Goal: Task Accomplishment & Management: Manage account settings

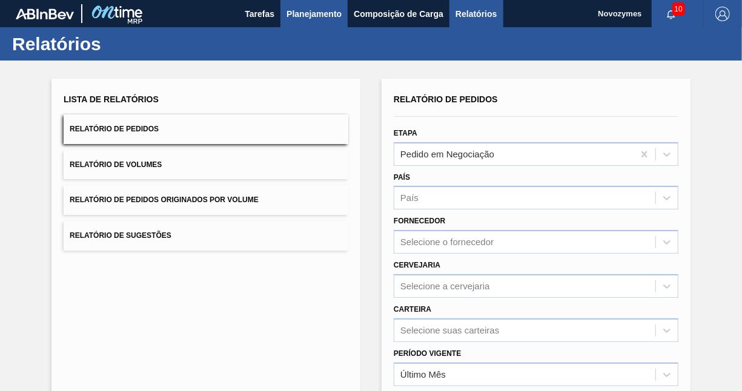
click at [311, 14] on span "Planejamento" at bounding box center [313, 14] width 55 height 15
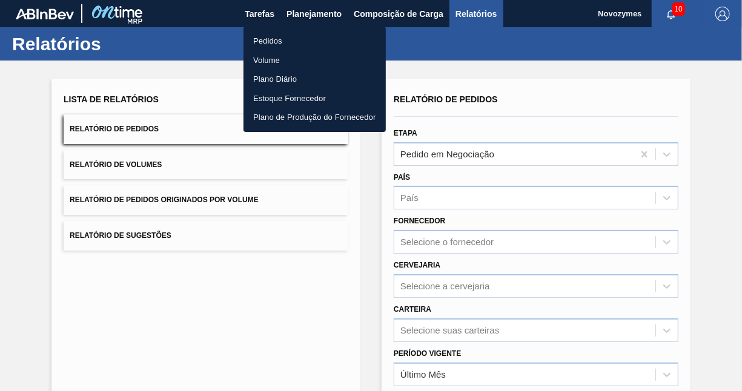
click at [276, 39] on li "Pedidos" at bounding box center [314, 40] width 142 height 19
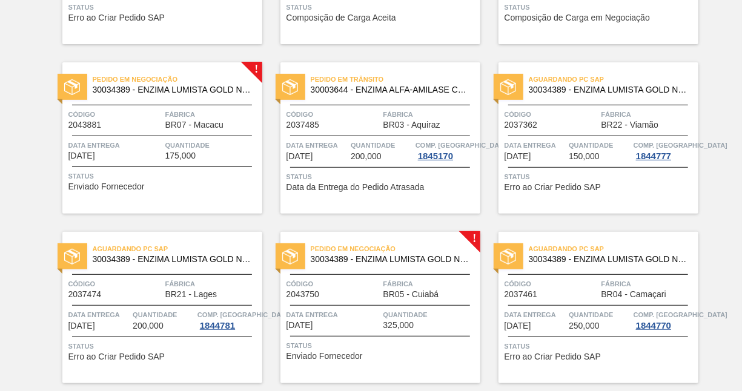
scroll to position [242, 0]
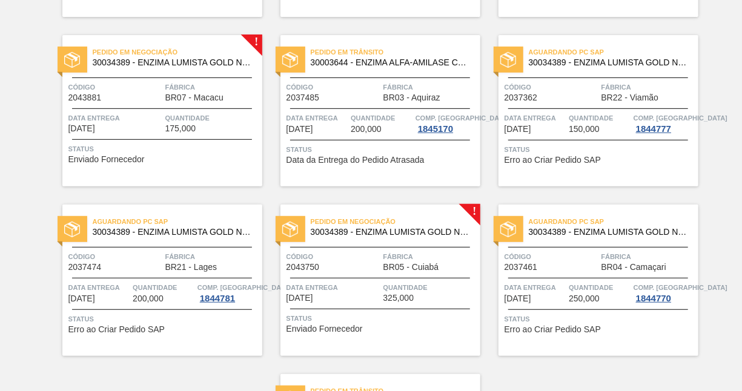
click at [193, 136] on div "Pedido em Negociação 30034389 - ENZIMA LUMISTA GOLD NOVONESIS 25KG Código 20438…" at bounding box center [162, 110] width 200 height 151
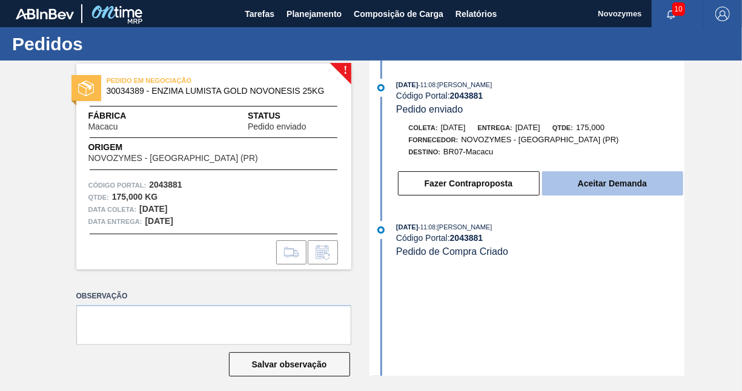
click at [620, 191] on button "Aceitar Demanda" at bounding box center [612, 183] width 141 height 24
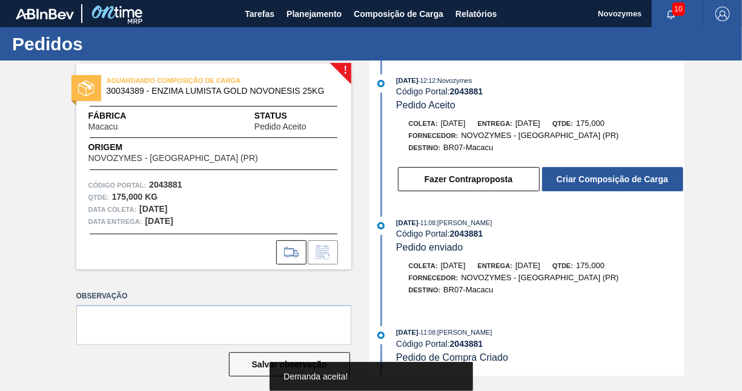
scroll to position [8, 0]
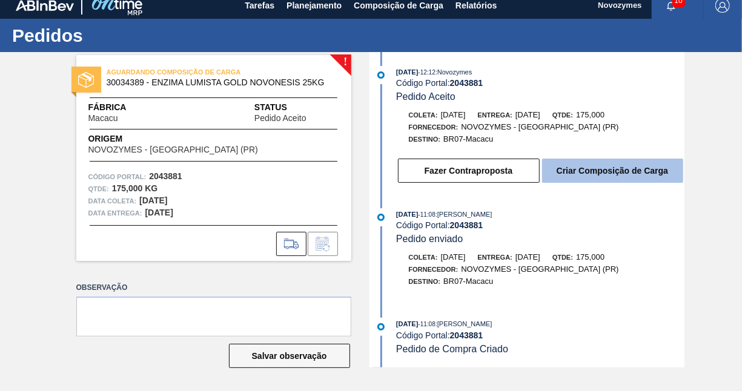
click at [644, 168] on button "Criar Composição de Carga" at bounding box center [612, 171] width 141 height 24
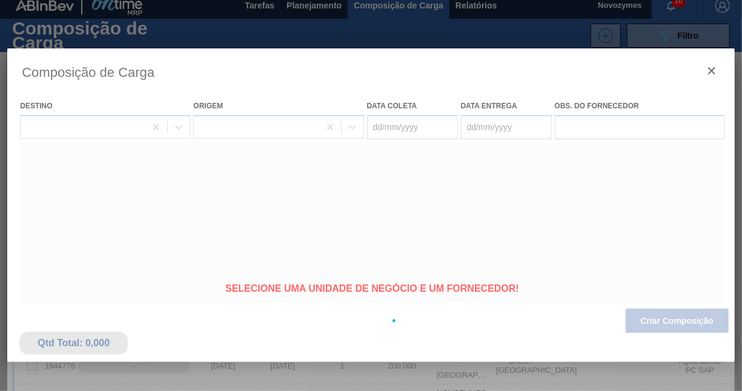
type coleta "06/10/2025"
type entrega "08/10/2025"
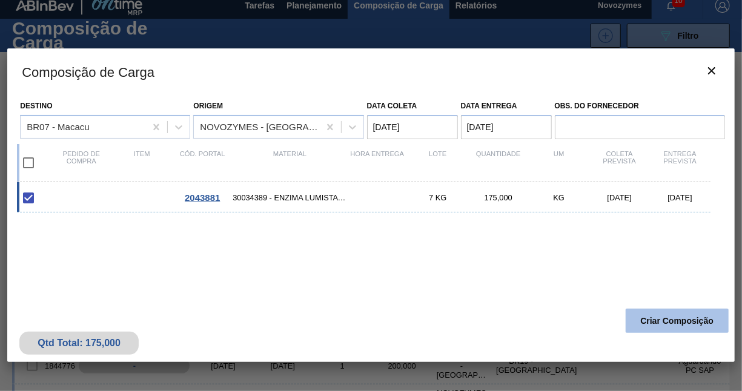
click at [662, 319] on button "Criar Composição" at bounding box center [677, 321] width 103 height 24
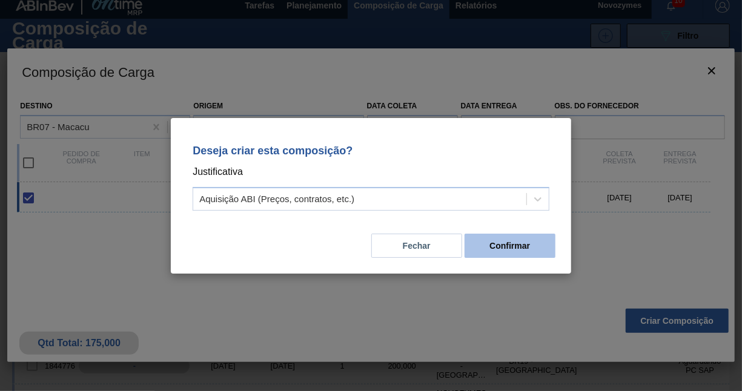
click at [496, 250] on button "Confirmar" at bounding box center [510, 246] width 91 height 24
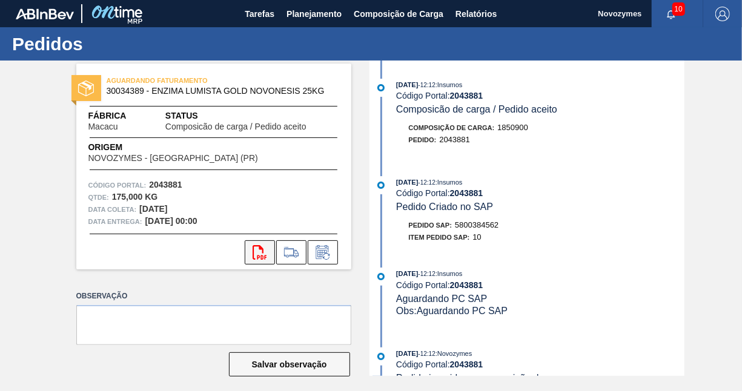
click at [257, 252] on icon "svg{fill:#ff0000}" at bounding box center [260, 252] width 15 height 15
click at [308, 13] on span "Planejamento" at bounding box center [313, 14] width 55 height 15
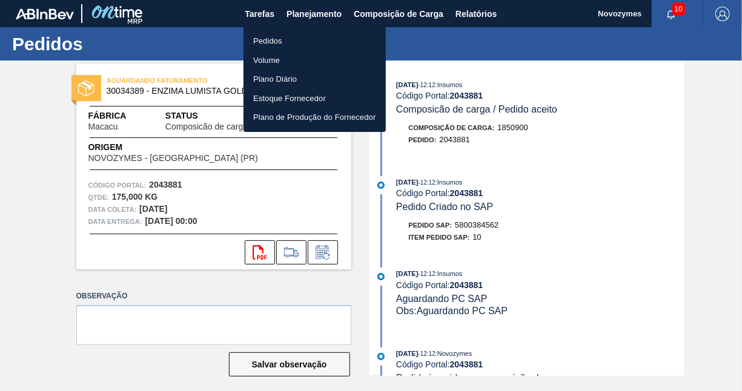
click at [278, 44] on li "Pedidos" at bounding box center [314, 40] width 142 height 19
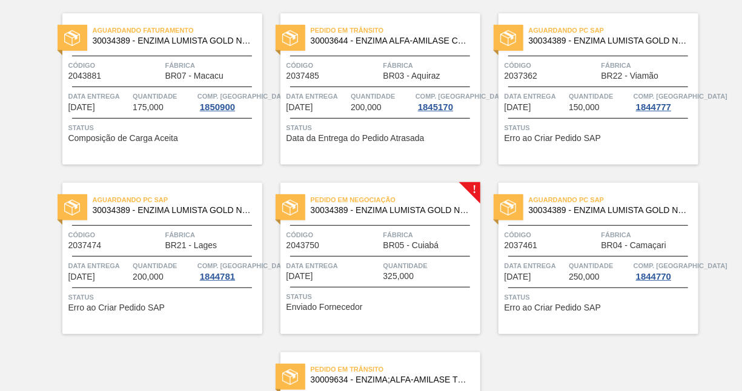
scroll to position [303, 0]
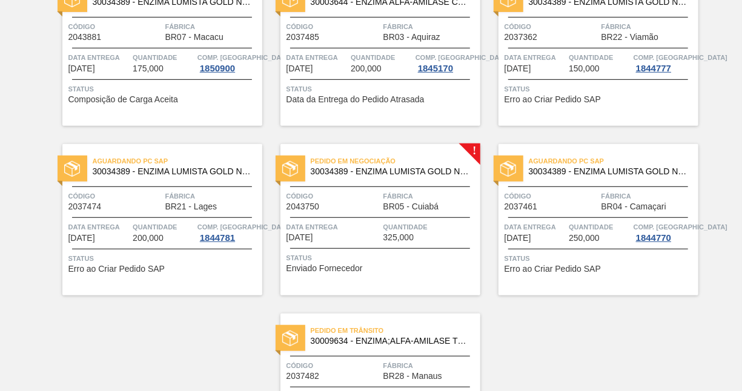
click at [370, 222] on span "Data entrega" at bounding box center [333, 227] width 94 height 12
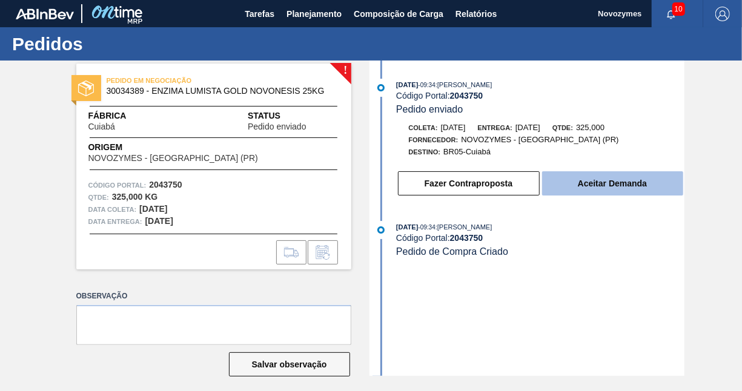
click at [615, 190] on button "Aceitar Demanda" at bounding box center [612, 183] width 141 height 24
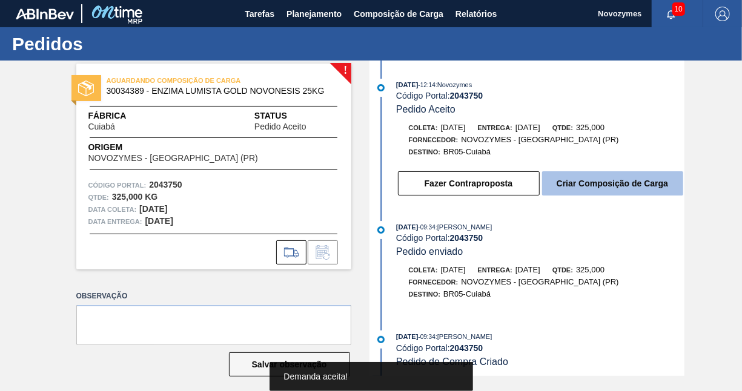
click at [614, 188] on button "Criar Composição de Carga" at bounding box center [612, 183] width 141 height 24
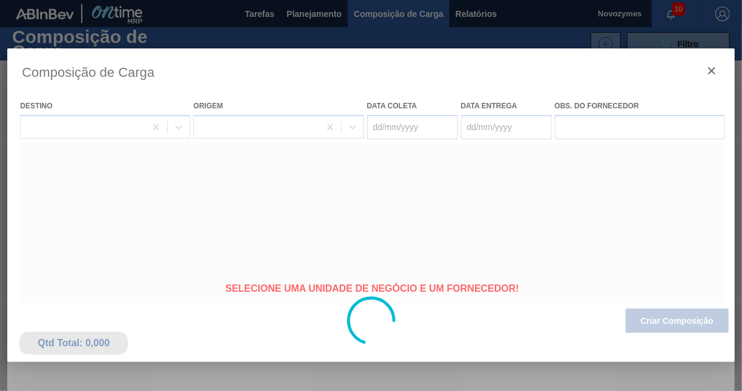
type coleta "[DATE]"
type entrega "[DATE]"
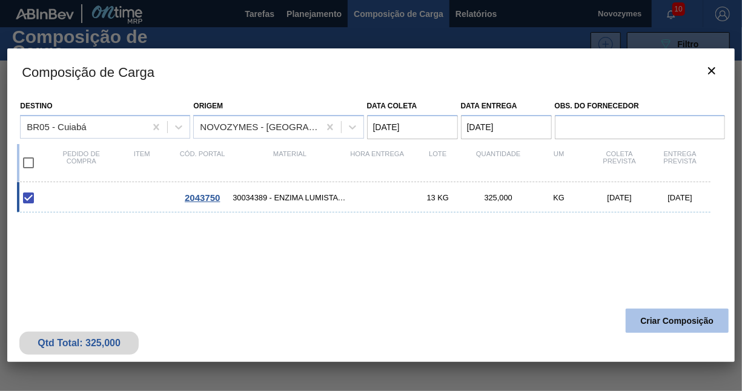
click at [669, 322] on button "Criar Composição" at bounding box center [677, 321] width 103 height 24
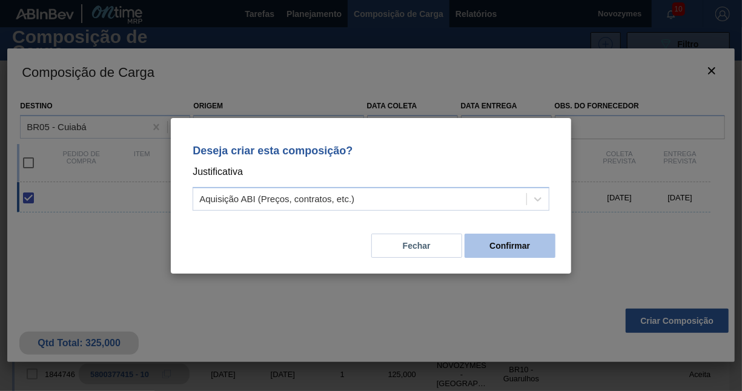
click at [534, 250] on button "Confirmar" at bounding box center [510, 246] width 91 height 24
